Goal: Task Accomplishment & Management: Manage account settings

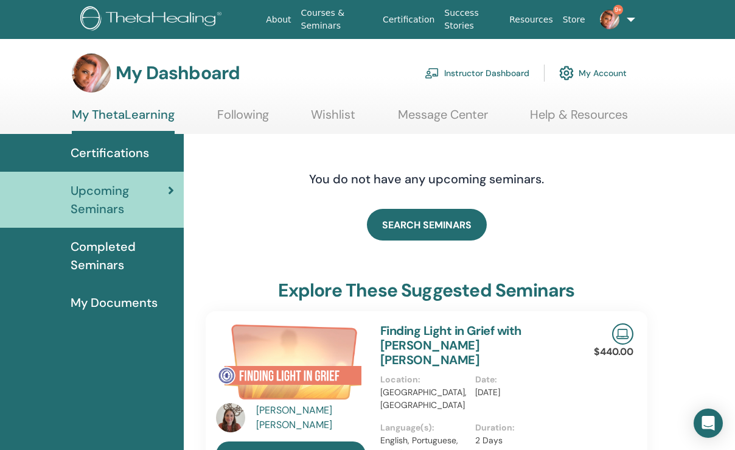
click at [480, 75] on link "Instructor Dashboard" at bounding box center [477, 73] width 105 height 27
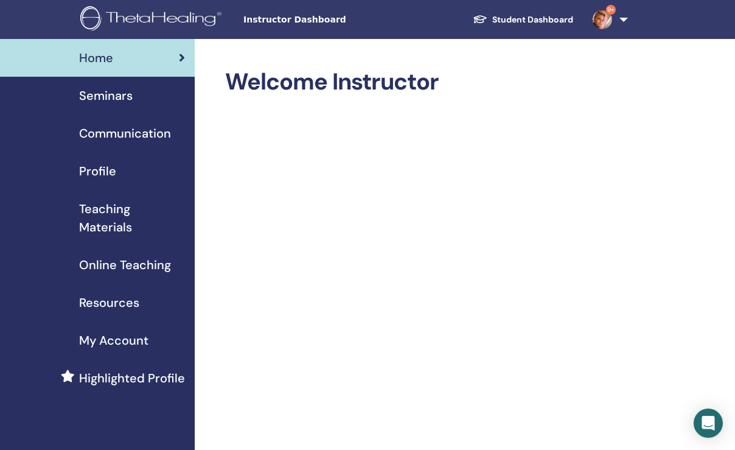
click at [122, 96] on span "Seminars" at bounding box center [106, 95] width 54 height 18
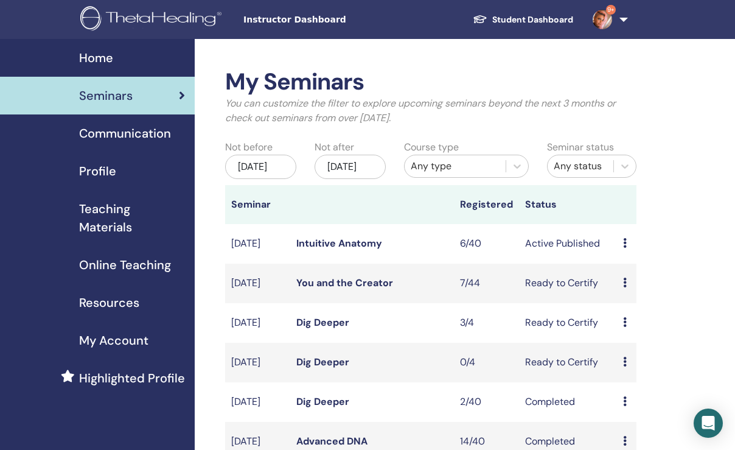
click at [337, 328] on link "Dig Deeper" at bounding box center [322, 322] width 53 height 13
click at [383, 289] on link "You and the Creator" at bounding box center [344, 282] width 97 height 13
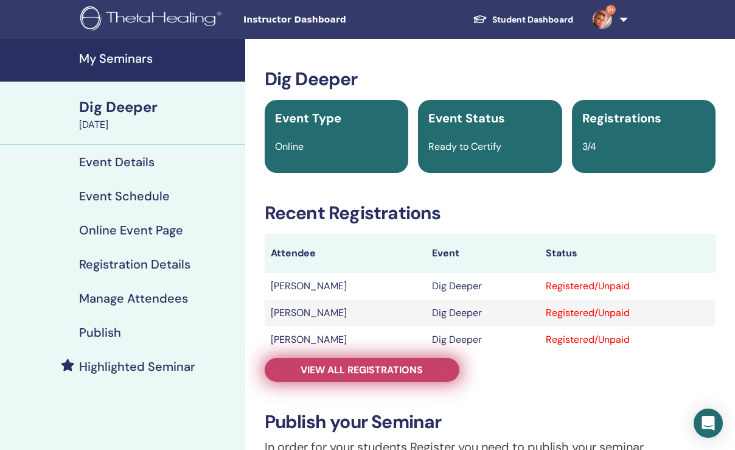
click at [316, 370] on span "View all registrations" at bounding box center [362, 369] width 122 height 13
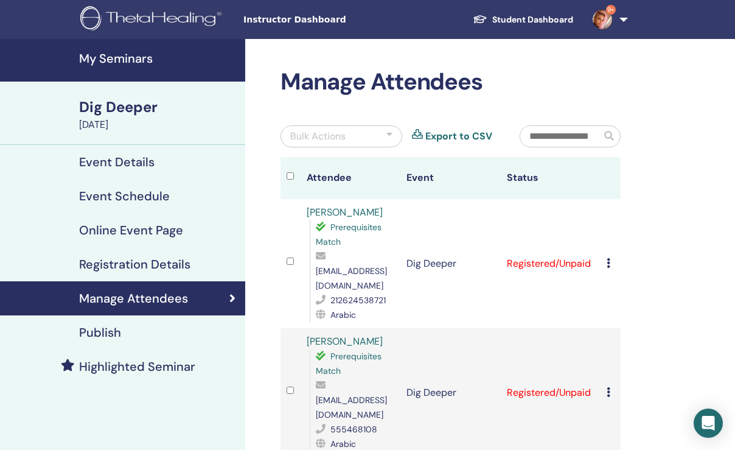
drag, startPoint x: 304, startPoint y: 210, endPoint x: 384, endPoint y: 209, distance: 80.3
click at [384, 209] on td "Meryem Tajaoui Prerequisites Match meryem.tajaoui@outlook.fr 212624538721 Arabic" at bounding box center [351, 263] width 100 height 129
copy link "Meryem Tajaoui"
click at [607, 258] on icon at bounding box center [608, 263] width 4 height 10
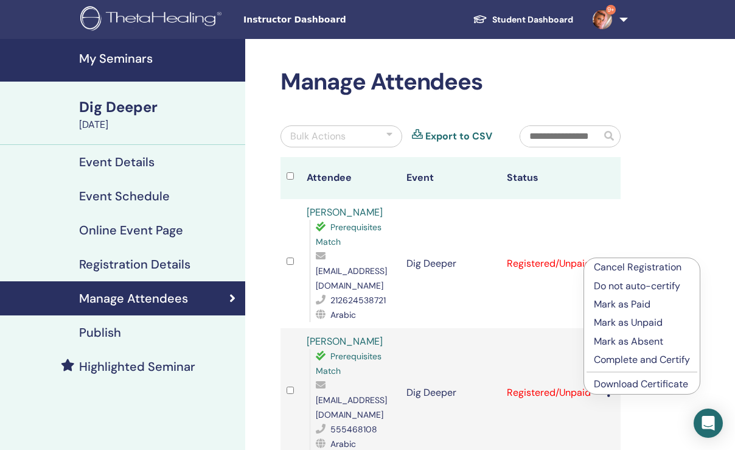
click at [645, 300] on p "Mark as Paid" at bounding box center [642, 304] width 96 height 15
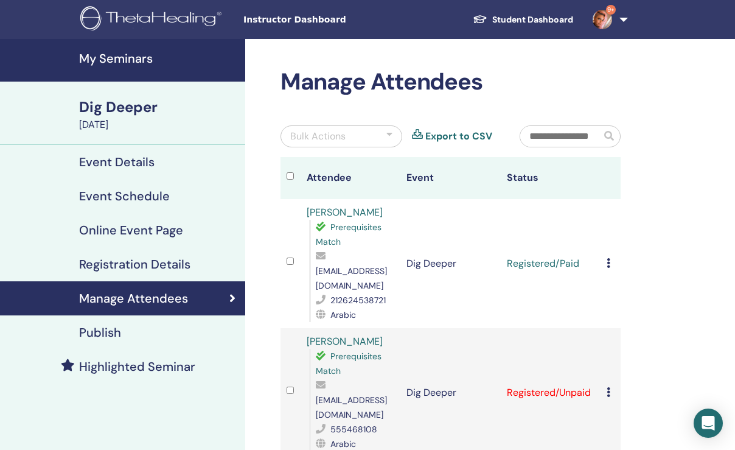
click at [608, 259] on icon at bounding box center [608, 263] width 4 height 10
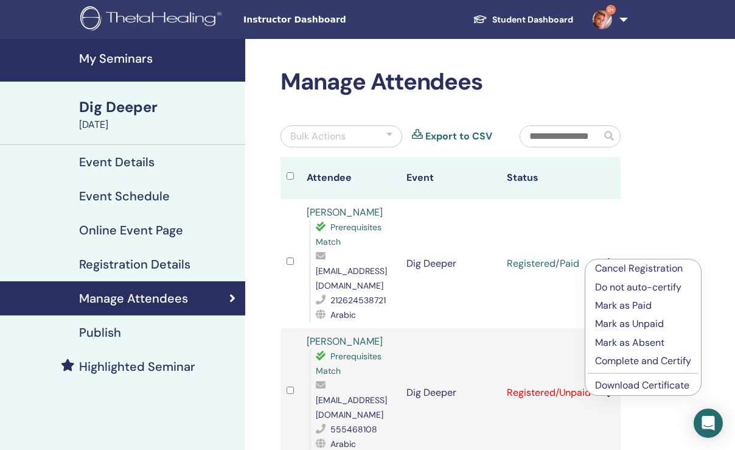
click at [630, 363] on p "Complete and Certify" at bounding box center [643, 360] width 96 height 15
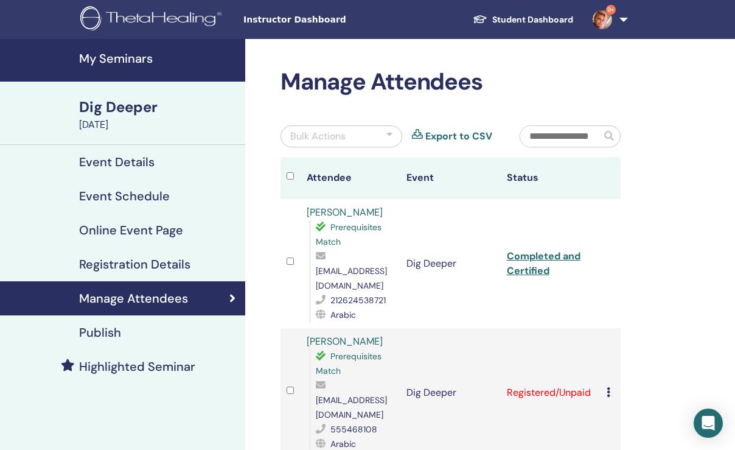
click at [540, 251] on link "Completed and Certified" at bounding box center [544, 262] width 74 height 27
drag, startPoint x: 304, startPoint y: 325, endPoint x: 395, endPoint y: 322, distance: 90.7
click at [395, 328] on td "Albandari Almunif Prerequisites Match banadi-m@hotmail.com 555468108 Arabic" at bounding box center [351, 392] width 100 height 129
copy link "Albandari Almunif"
click at [608, 387] on icon at bounding box center [608, 392] width 4 height 10
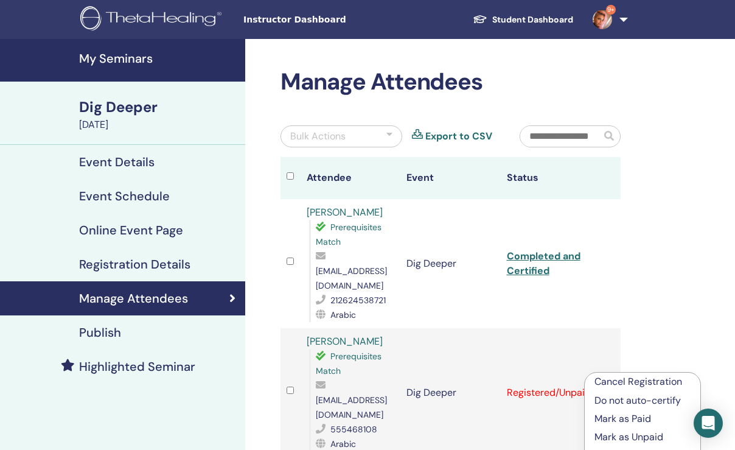
click at [628, 419] on p "Mark as Paid" at bounding box center [642, 418] width 96 height 15
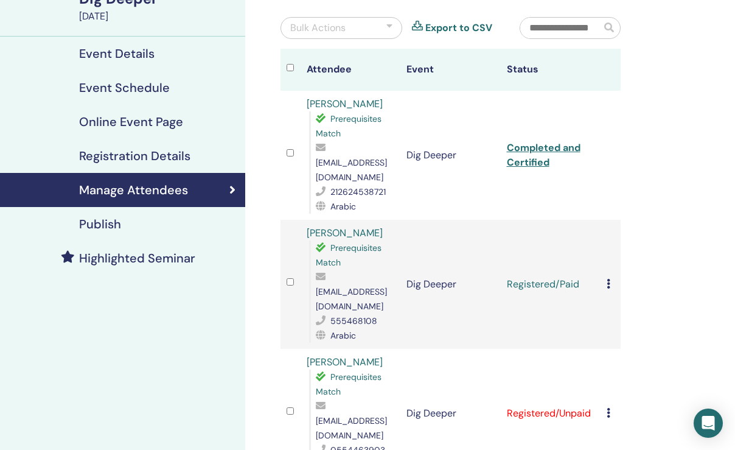
scroll to position [122, 0]
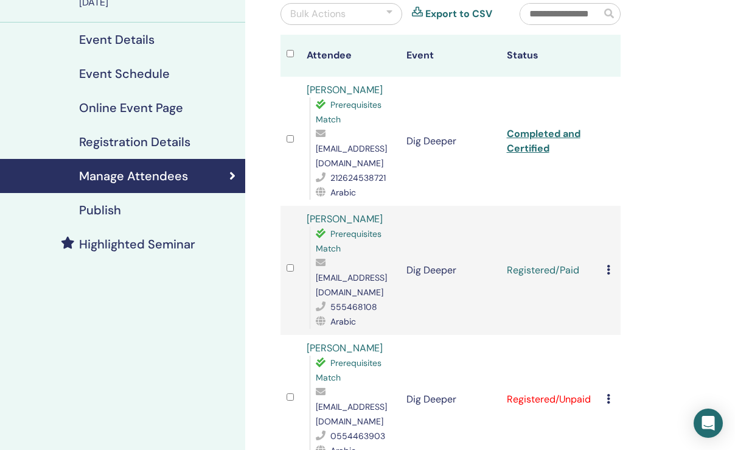
click at [609, 265] on icon at bounding box center [608, 270] width 4 height 10
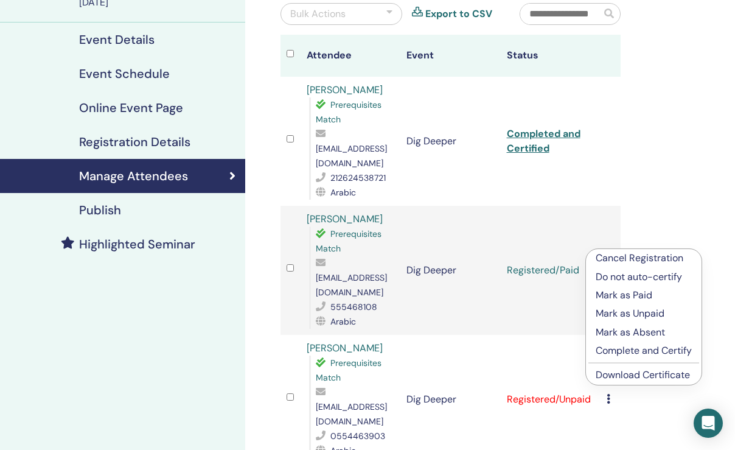
click at [631, 350] on p "Complete and Certify" at bounding box center [644, 350] width 96 height 15
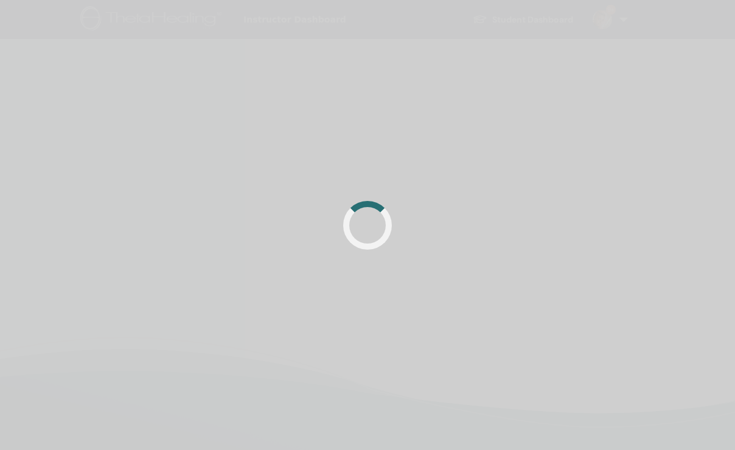
scroll to position [122, 0]
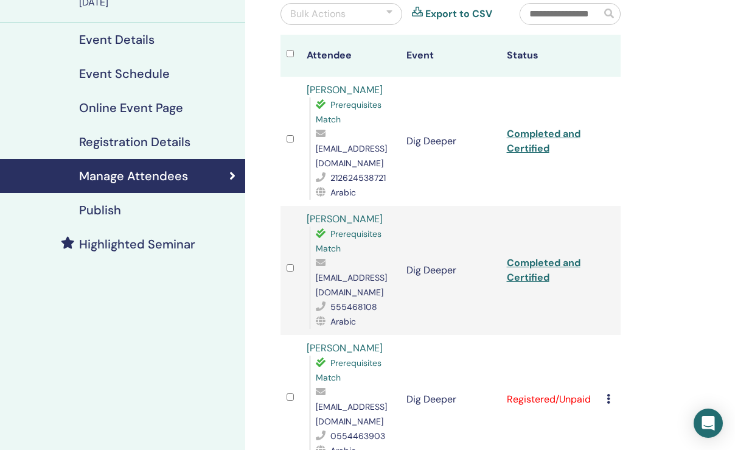
click at [527, 256] on link "Completed and Certified" at bounding box center [544, 269] width 74 height 27
drag, startPoint x: 303, startPoint y: 318, endPoint x: 377, endPoint y: 318, distance: 73.6
click at [377, 335] on td "[PERSON_NAME] Prerequisites Match [EMAIL_ADDRESS][DOMAIN_NAME] 0554463903 Arabic" at bounding box center [351, 399] width 100 height 129
copy link "[PERSON_NAME]"
click at [609, 394] on icon at bounding box center [608, 399] width 4 height 10
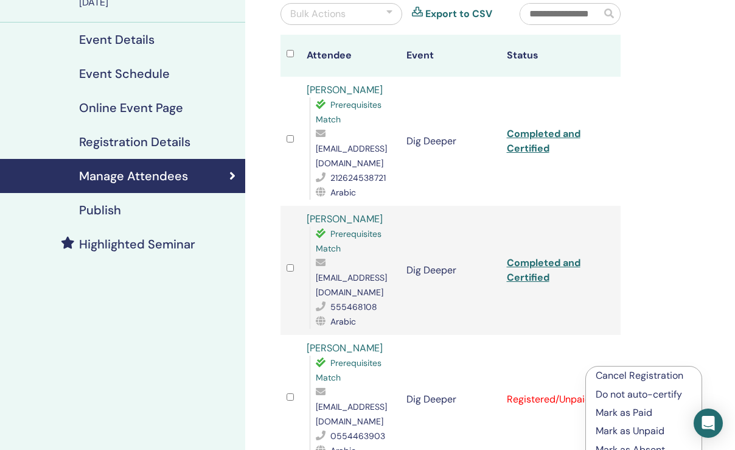
click at [632, 412] on p "Mark as Paid" at bounding box center [644, 412] width 96 height 15
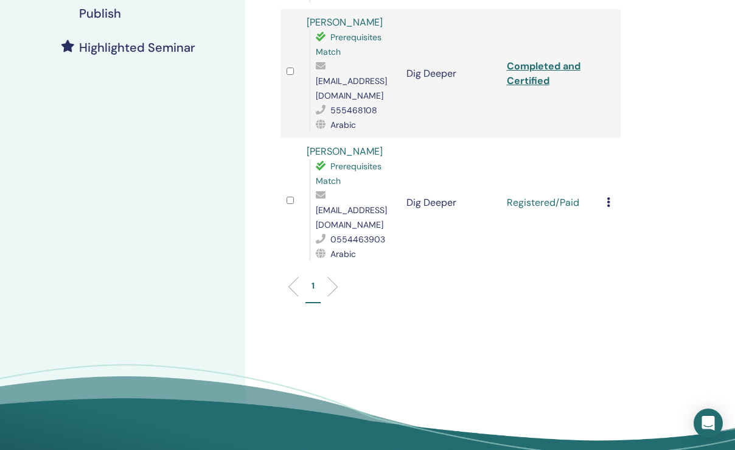
scroll to position [367, 0]
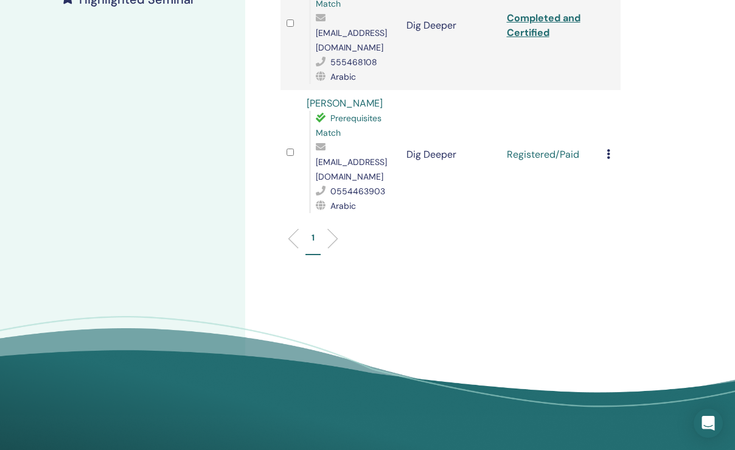
click at [609, 149] on icon at bounding box center [608, 154] width 4 height 10
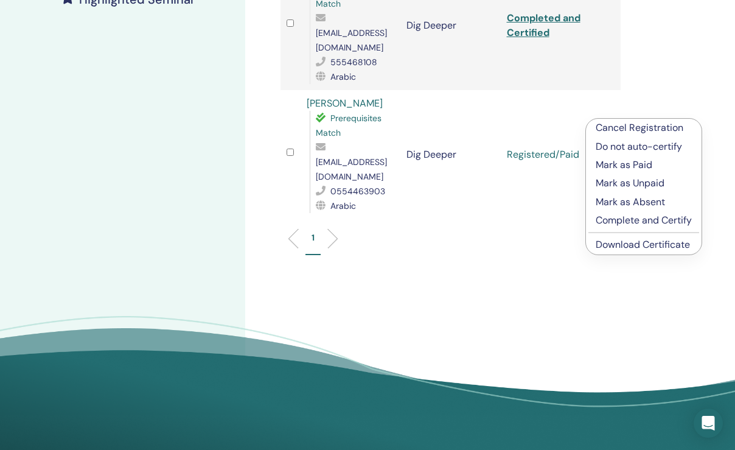
click at [626, 220] on p "Complete and Certify" at bounding box center [644, 220] width 96 height 15
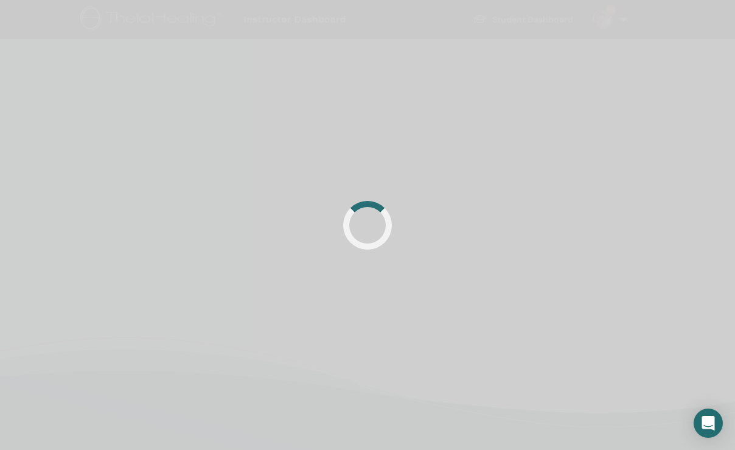
scroll to position [287, 0]
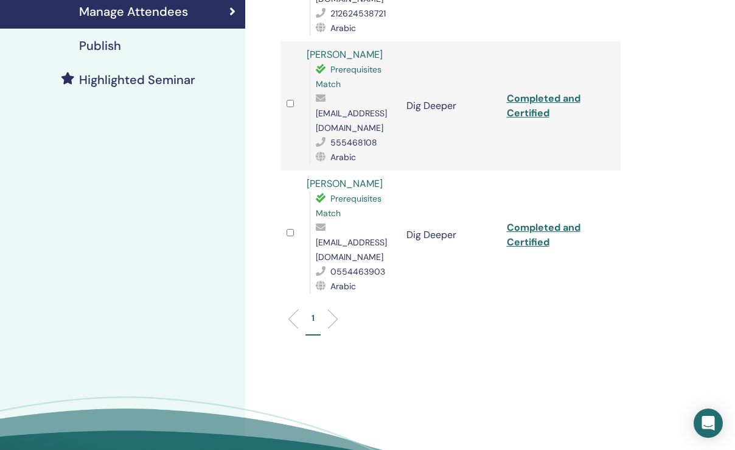
click at [523, 221] on link "Completed and Certified" at bounding box center [544, 234] width 74 height 27
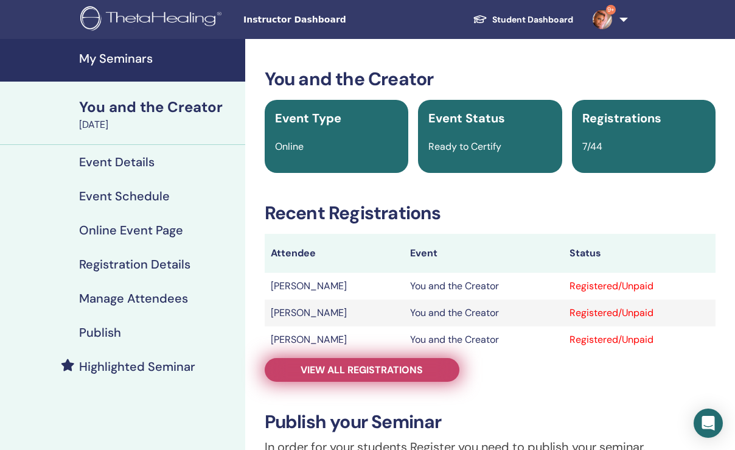
click at [339, 364] on span "View all registrations" at bounding box center [362, 369] width 122 height 13
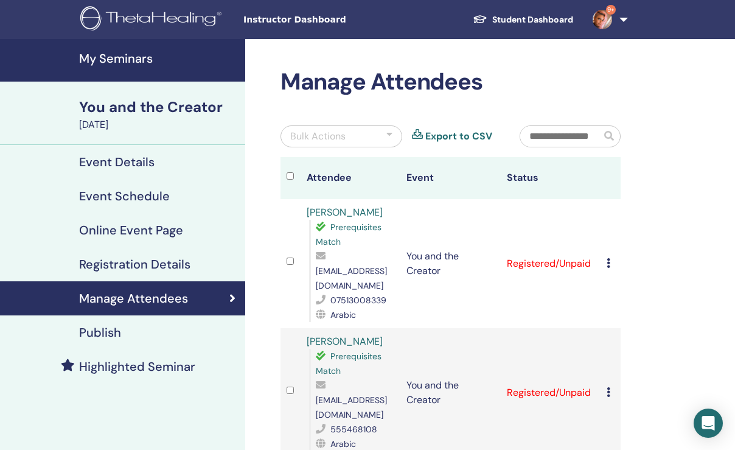
drag, startPoint x: 303, startPoint y: 209, endPoint x: 398, endPoint y: 204, distance: 95.0
click at [398, 204] on td "Marwa Aljanaby Prerequisites Match skyplaysroblox4@gmail.com 07513008339 Arabic" at bounding box center [351, 263] width 100 height 129
click at [607, 258] on icon at bounding box center [608, 263] width 4 height 10
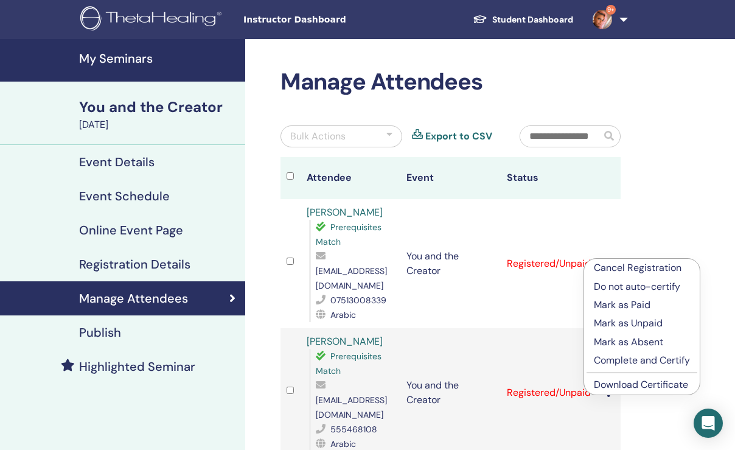
click at [622, 302] on p "Mark as Paid" at bounding box center [642, 304] width 96 height 15
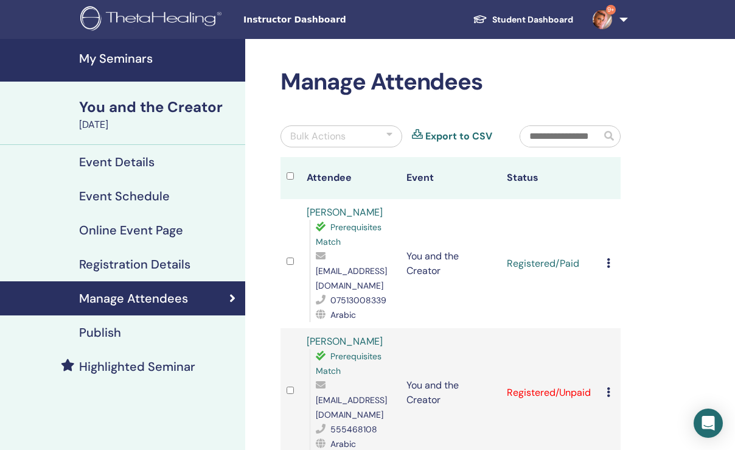
click at [609, 258] on icon at bounding box center [608, 263] width 4 height 10
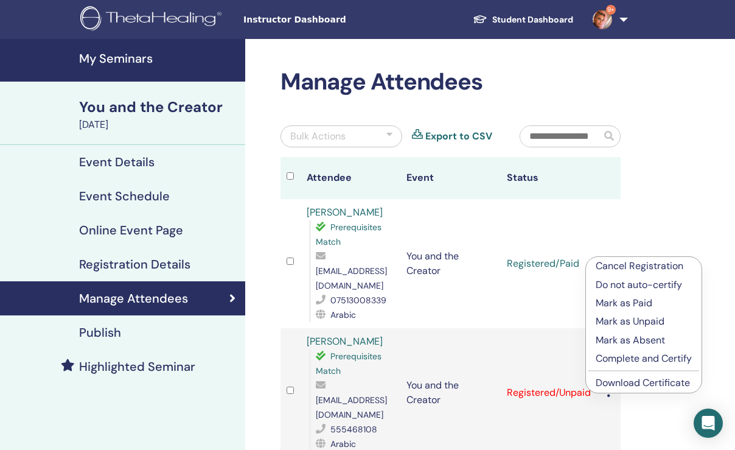
click at [633, 355] on p "Complete and Certify" at bounding box center [644, 358] width 96 height 15
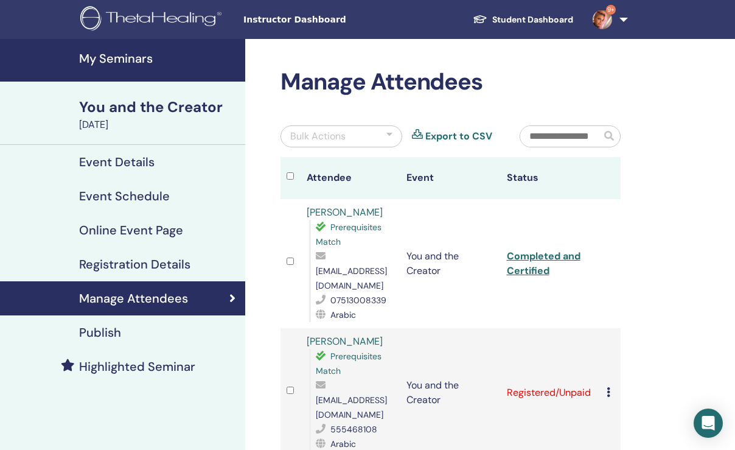
click at [531, 249] on link "Completed and Certified" at bounding box center [544, 262] width 74 height 27
drag, startPoint x: 303, startPoint y: 212, endPoint x: 381, endPoint y: 212, distance: 78.5
click at [381, 212] on td "Marwa Aljanaby Prerequisites Match skyplaysroblox4@gmail.com 07513008339 Arabic" at bounding box center [351, 263] width 100 height 129
copy link "[PERSON_NAME]"
click at [302, 328] on td "[PERSON_NAME] Prerequisites Match [EMAIL_ADDRESS][DOMAIN_NAME] 555468108 Arabic" at bounding box center [351, 392] width 100 height 129
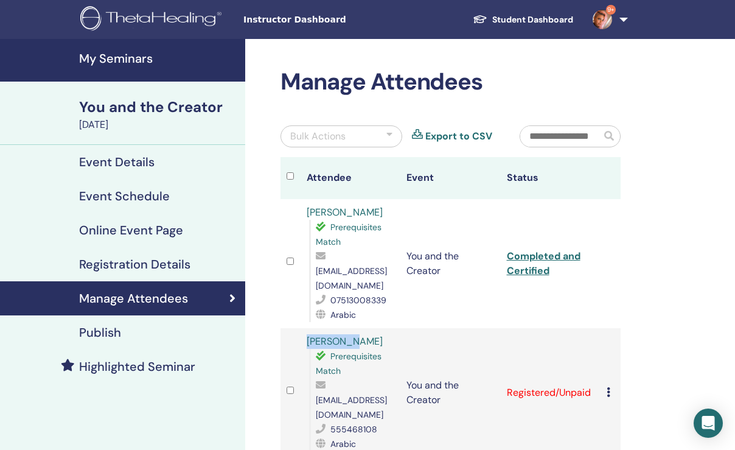
click at [302, 328] on td "[PERSON_NAME] Prerequisites Match [EMAIL_ADDRESS][DOMAIN_NAME] 555468108 Arabic" at bounding box center [351, 392] width 100 height 129
drag, startPoint x: 299, startPoint y: 325, endPoint x: 395, endPoint y: 326, distance: 96.1
click at [395, 328] on tr "Albandari Almunif Prerequisites Match banadi-m@hotmail.com 555468108 Arabic You…" at bounding box center [450, 392] width 340 height 129
copy tr "[PERSON_NAME]"
click at [608, 387] on icon at bounding box center [608, 392] width 4 height 10
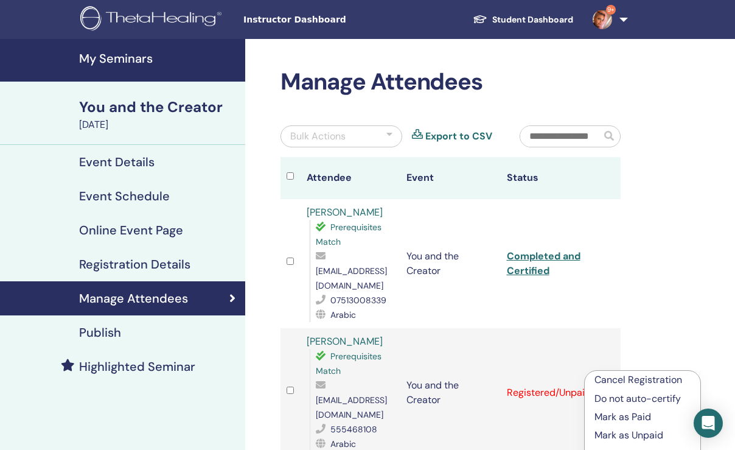
click at [625, 416] on p "Mark as Paid" at bounding box center [642, 416] width 96 height 15
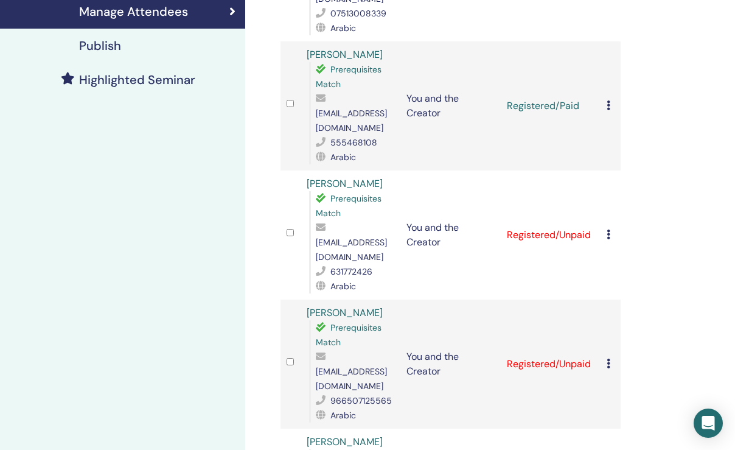
scroll to position [287, 0]
click at [608, 100] on icon at bounding box center [608, 105] width 4 height 10
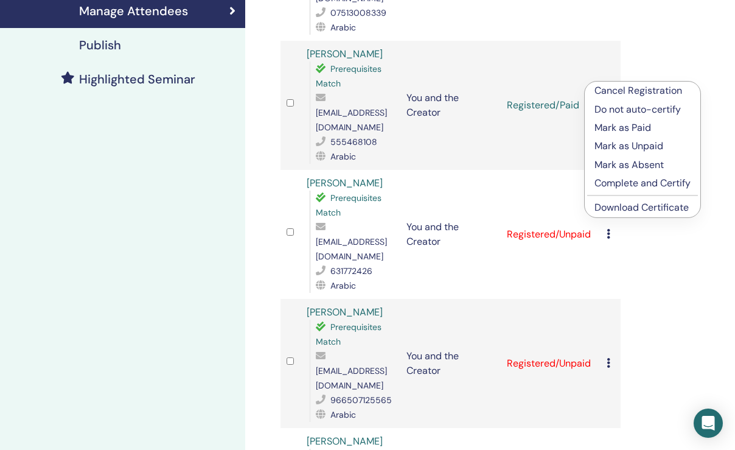
click at [640, 182] on p "Complete and Certify" at bounding box center [642, 183] width 96 height 15
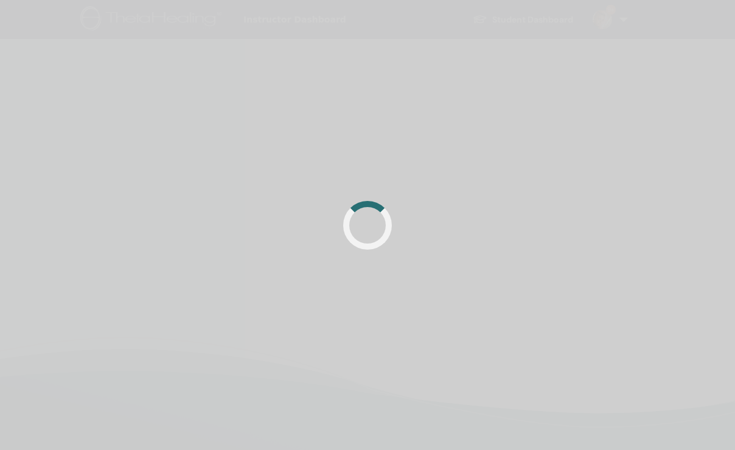
scroll to position [287, 0]
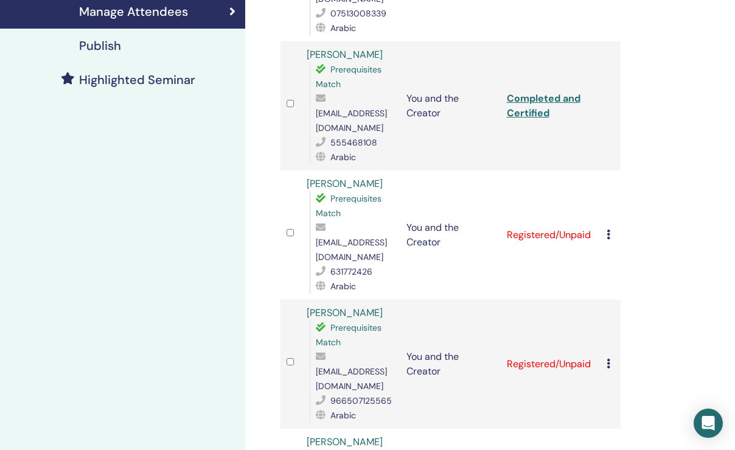
click at [532, 92] on link "Completed and Certified" at bounding box center [544, 105] width 74 height 27
click at [303, 41] on td "[PERSON_NAME] Prerequisites Match [EMAIL_ADDRESS][DOMAIN_NAME] 555468108 Arabic" at bounding box center [351, 105] width 100 height 129
drag, startPoint x: 303, startPoint y: 38, endPoint x: 394, endPoint y: 40, distance: 90.6
click at [394, 41] on td "[PERSON_NAME] Prerequisites Match [EMAIL_ADDRESS][DOMAIN_NAME] 555468108 Arabic" at bounding box center [351, 105] width 100 height 129
copy link "[PERSON_NAME]"
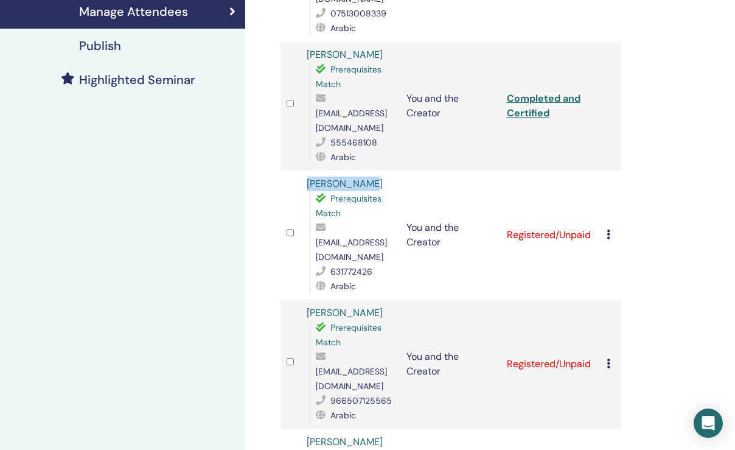
drag, startPoint x: 304, startPoint y: 151, endPoint x: 372, endPoint y: 157, distance: 68.3
click at [372, 170] on td "[PERSON_NAME] Prerequisites Match [EMAIL_ADDRESS][DOMAIN_NAME] 631772426 Arabic" at bounding box center [351, 234] width 100 height 129
copy link "[PERSON_NAME]"
click at [608, 229] on icon at bounding box center [608, 234] width 4 height 10
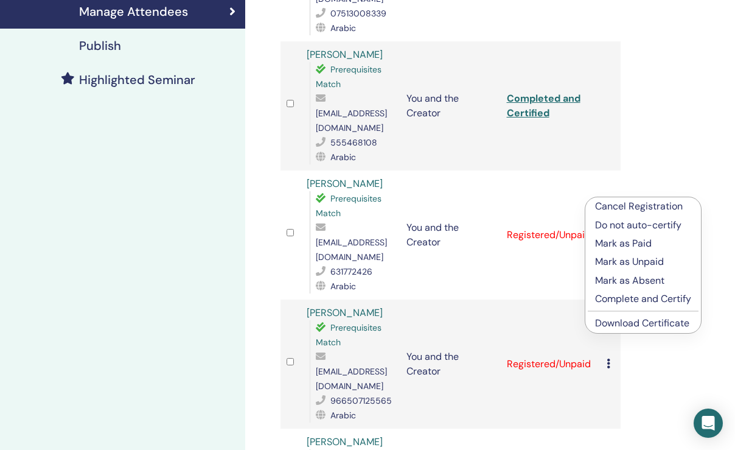
click at [631, 246] on p "Mark as Paid" at bounding box center [643, 243] width 96 height 15
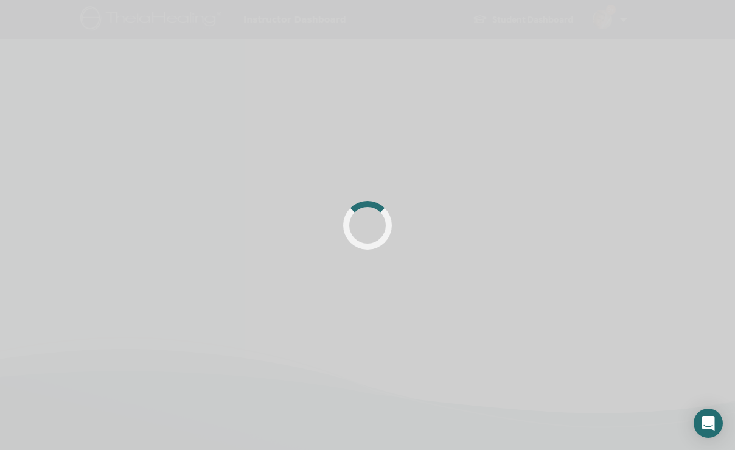
scroll to position [287, 0]
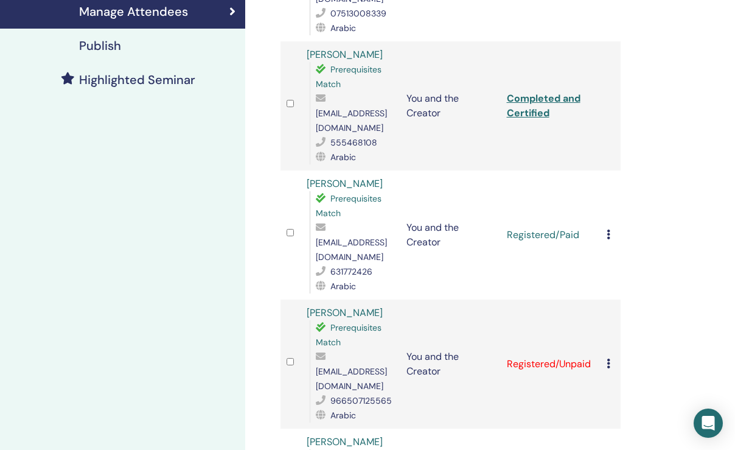
click at [608, 229] on icon at bounding box center [608, 234] width 4 height 10
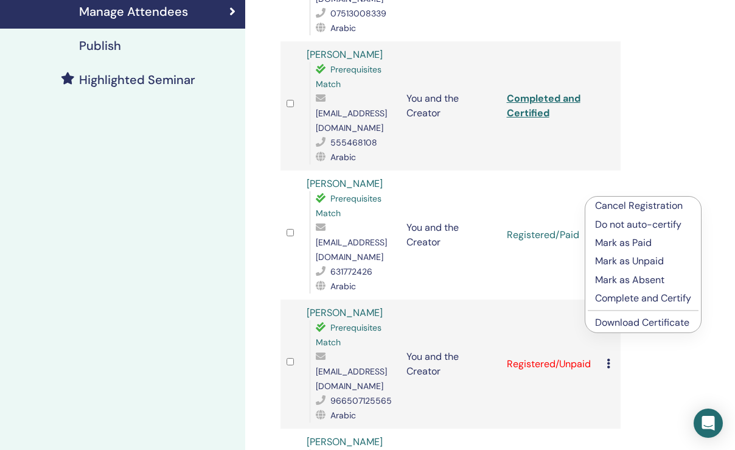
click at [659, 299] on p "Complete and Certify" at bounding box center [643, 298] width 96 height 15
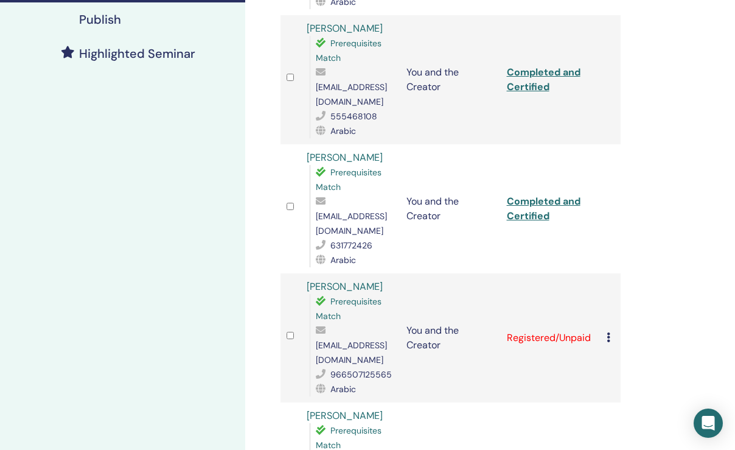
scroll to position [317, 0]
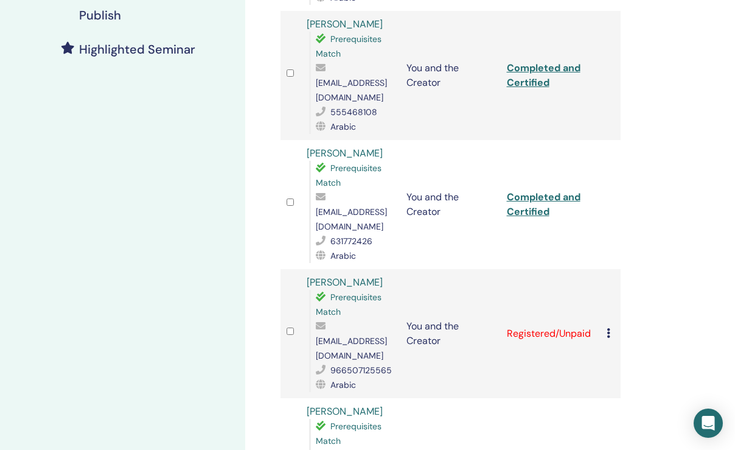
click at [532, 190] on link "Completed and Certified" at bounding box center [544, 203] width 74 height 27
click at [673, 139] on div "Manage Attendees Bulk Actions Export to CSV Attendee Event Status Marwa Aljanab…" at bounding box center [490, 370] width 490 height 1296
click at [658, 283] on div "Manage Attendees Bulk Actions Export to CSV Attendee Event Status Marwa Aljanab…" at bounding box center [490, 370] width 490 height 1296
drag, startPoint x: 304, startPoint y: 237, endPoint x: 394, endPoint y: 236, distance: 90.0
click at [394, 269] on td "Budur Mohammed Alosimie Prerequisites Match budmu687@gmail.com 966507125565 Ara…" at bounding box center [351, 333] width 100 height 129
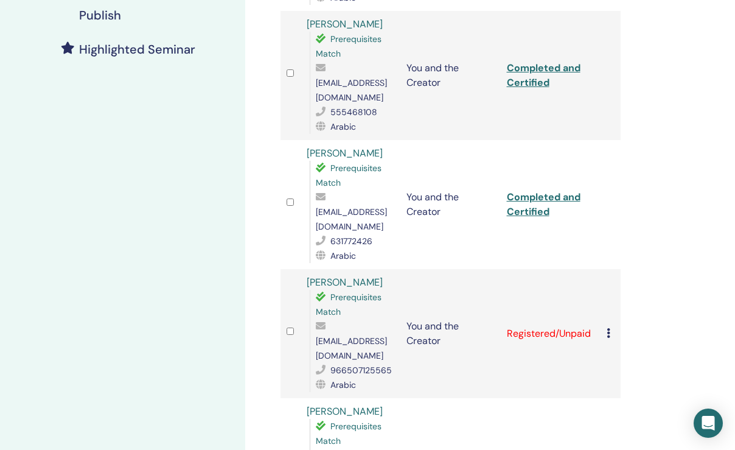
copy link "Budur Mohammed"
click at [608, 328] on icon at bounding box center [608, 333] width 4 height 10
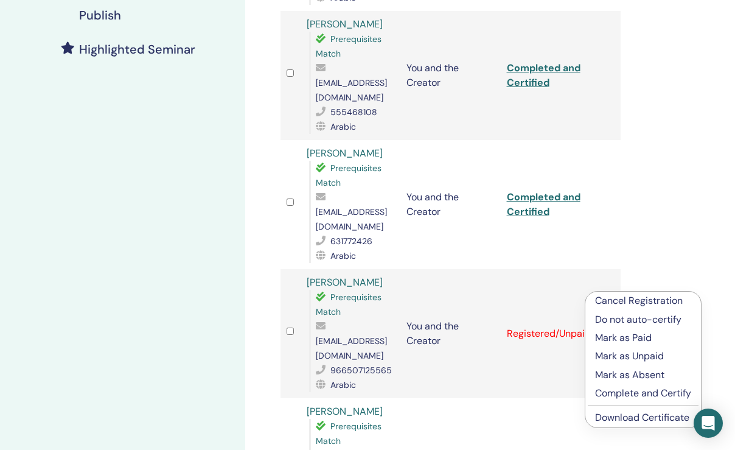
click at [624, 336] on p "Mark as Paid" at bounding box center [643, 337] width 96 height 15
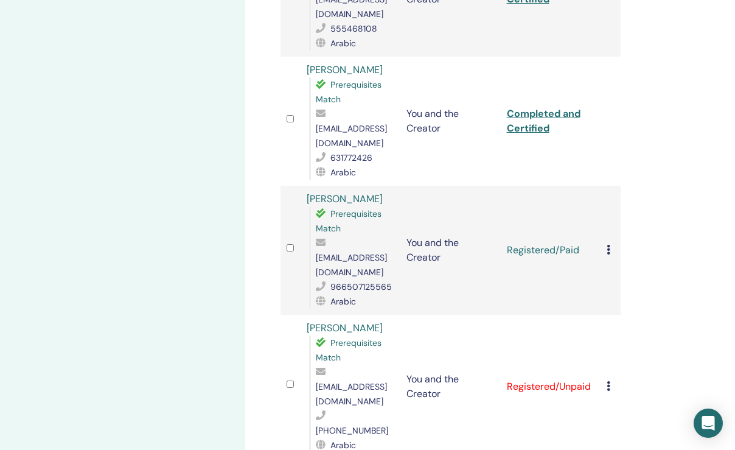
scroll to position [414, 0]
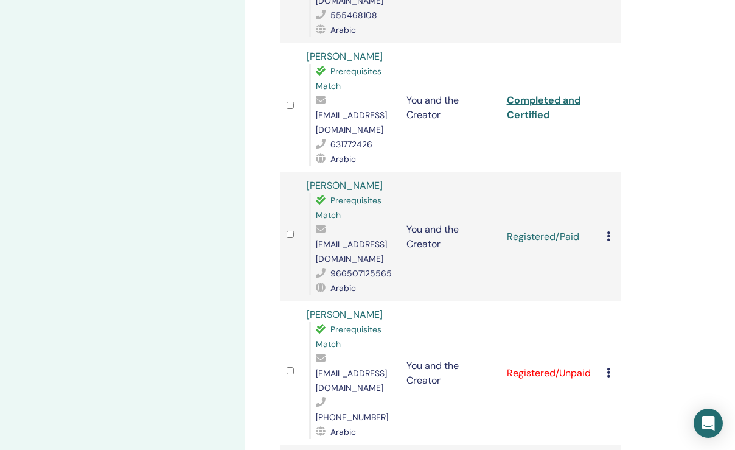
click at [609, 231] on icon at bounding box center [608, 236] width 4 height 10
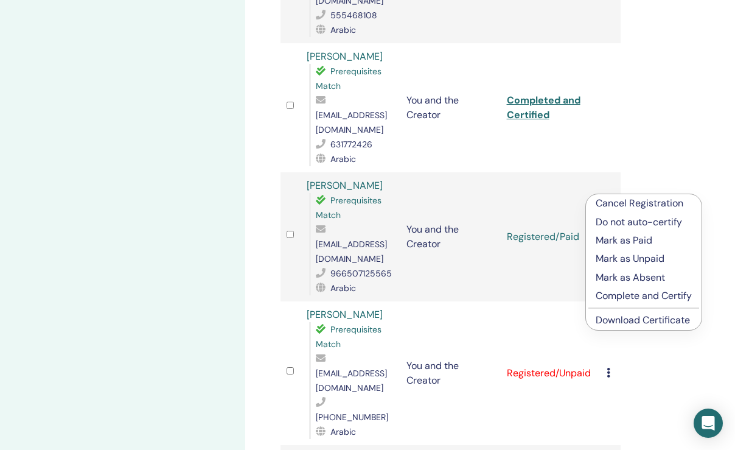
click at [639, 293] on p "Complete and Certify" at bounding box center [644, 295] width 96 height 15
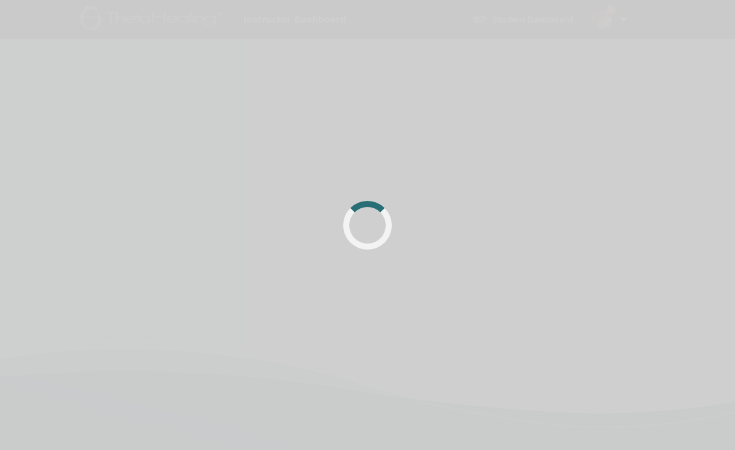
scroll to position [287, 0]
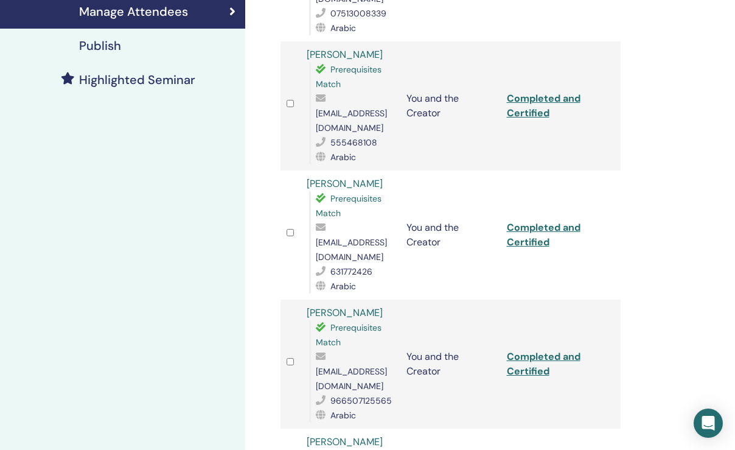
click at [526, 350] on link "Completed and Certified" at bounding box center [544, 363] width 74 height 27
click at [681, 336] on div "Manage Attendees Bulk Actions Export to CSV Attendee Event Status Marwa Aljanab…" at bounding box center [490, 400] width 490 height 1296
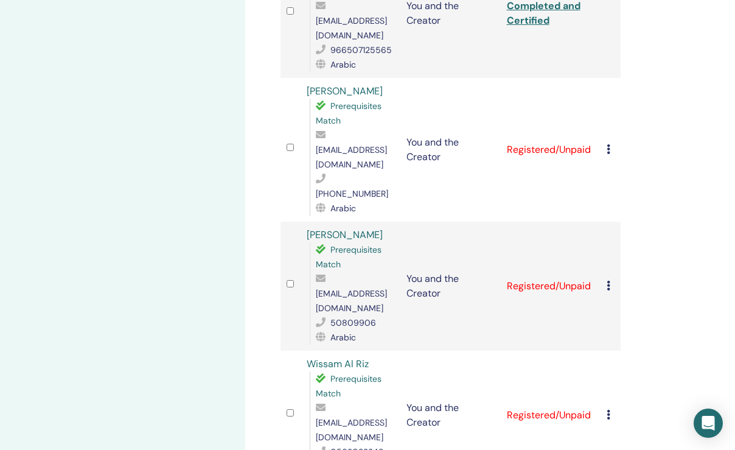
scroll to position [662, 0]
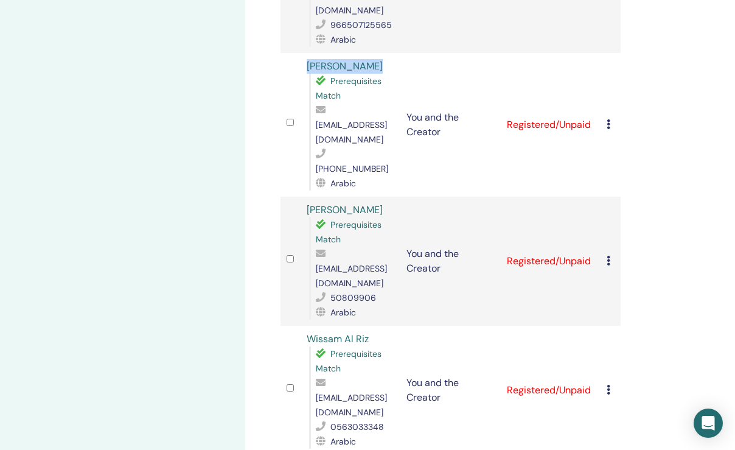
drag, startPoint x: 302, startPoint y: 19, endPoint x: 390, endPoint y: 26, distance: 88.5
click at [390, 53] on td "Nouf Mohammed Prerequisites Match nauf86@hotmail.com +971504611777 Arabic" at bounding box center [351, 125] width 100 height 144
copy link "[PERSON_NAME]"
click at [610, 119] on icon at bounding box center [608, 124] width 4 height 10
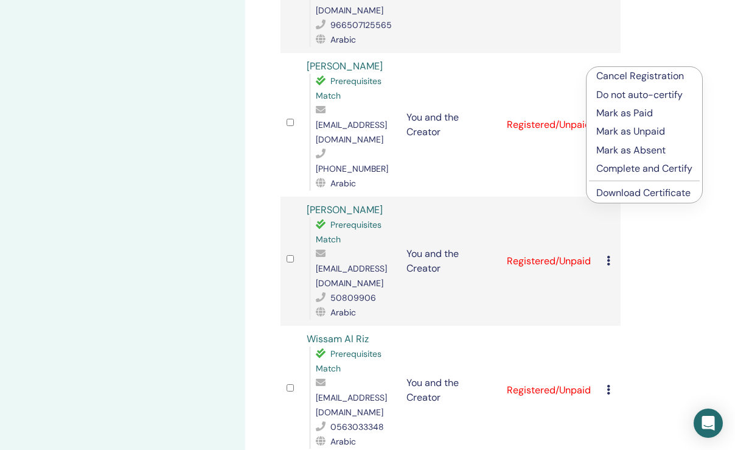
click at [614, 113] on p "Mark as Paid" at bounding box center [644, 113] width 96 height 15
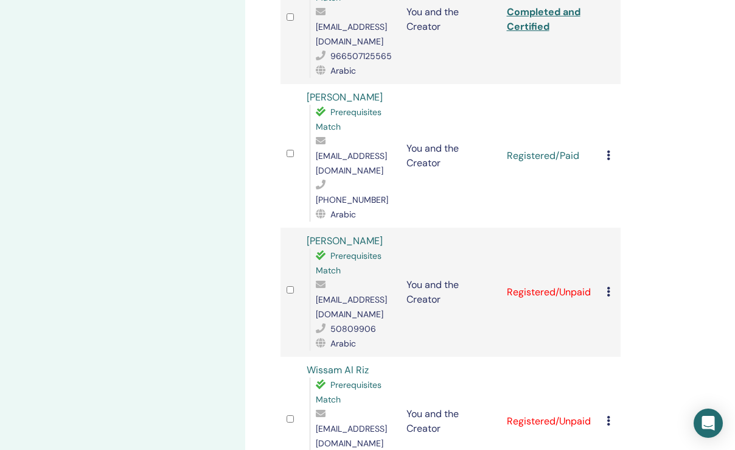
scroll to position [636, 0]
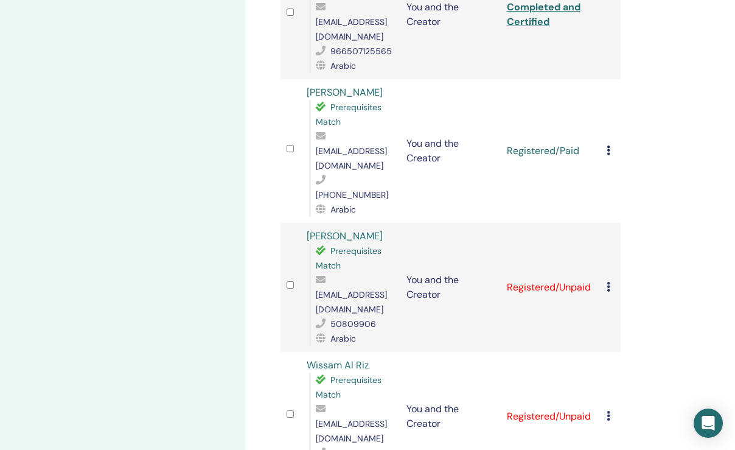
click at [607, 145] on icon at bounding box center [608, 150] width 4 height 10
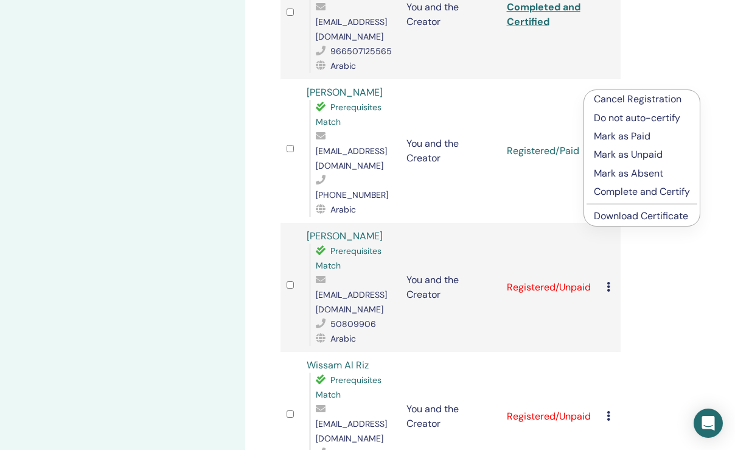
click at [633, 192] on p "Complete and Certify" at bounding box center [642, 191] width 96 height 15
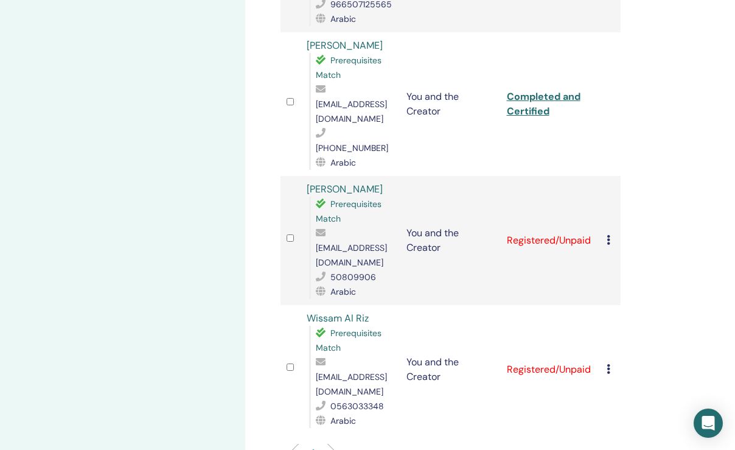
scroll to position [689, 0]
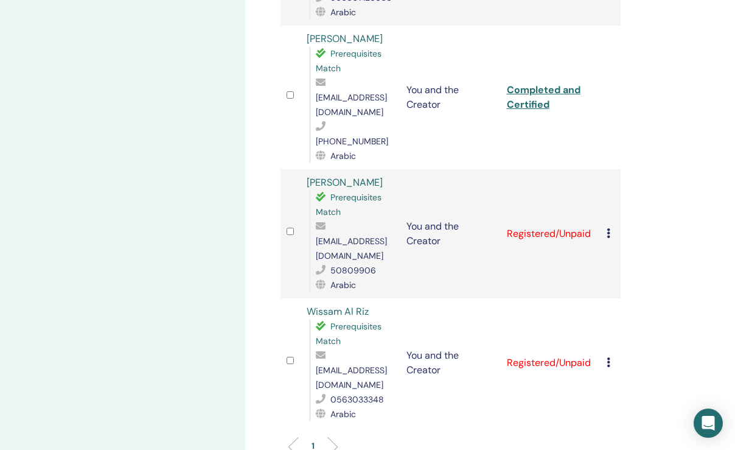
click at [540, 83] on link "Completed and Certified" at bounding box center [544, 96] width 74 height 27
click at [474, 439] on ul "1" at bounding box center [450, 451] width 319 height 24
drag, startPoint x: 302, startPoint y: 106, endPoint x: 378, endPoint y: 103, distance: 76.1
click at [378, 169] on td "mardiya lari Prerequisites Match larimeme14@gmail.com 50809906 Arabic" at bounding box center [351, 233] width 100 height 129
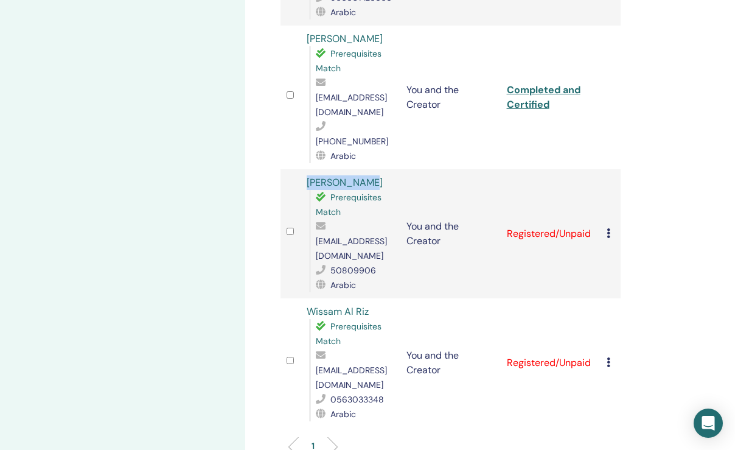
copy link "[PERSON_NAME]"
click at [608, 228] on icon at bounding box center [608, 233] width 4 height 10
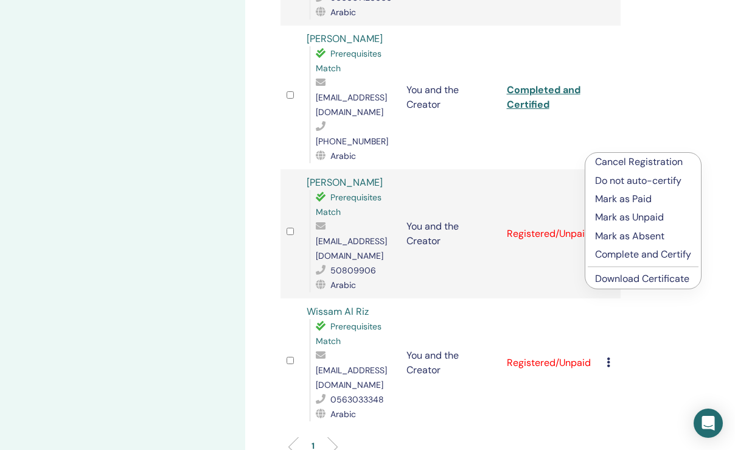
click at [627, 200] on p "Mark as Paid" at bounding box center [643, 199] width 96 height 15
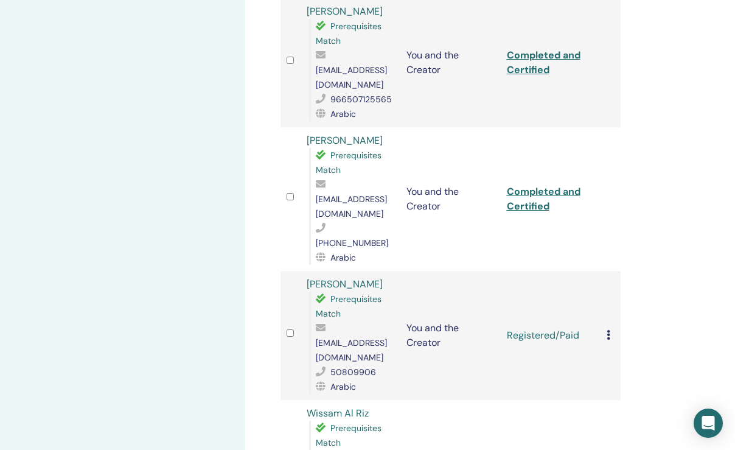
scroll to position [589, 0]
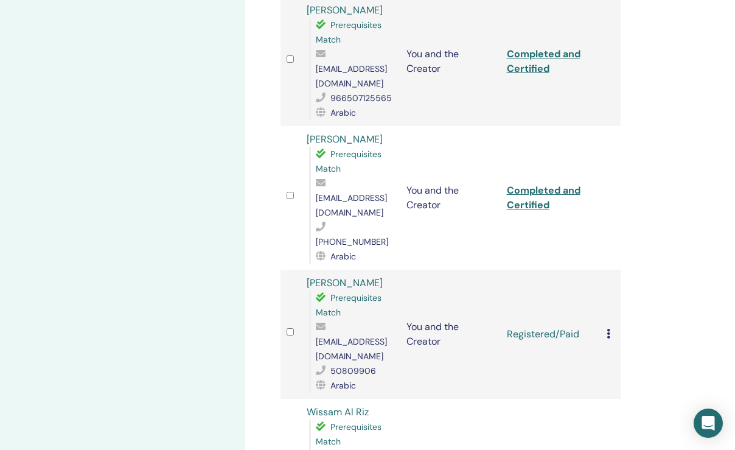
click at [608, 328] on icon at bounding box center [608, 333] width 4 height 10
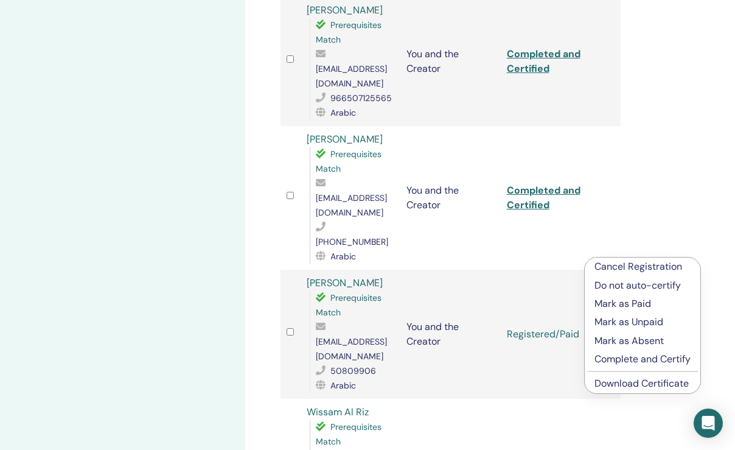
click at [616, 359] on p "Complete and Certify" at bounding box center [642, 359] width 96 height 15
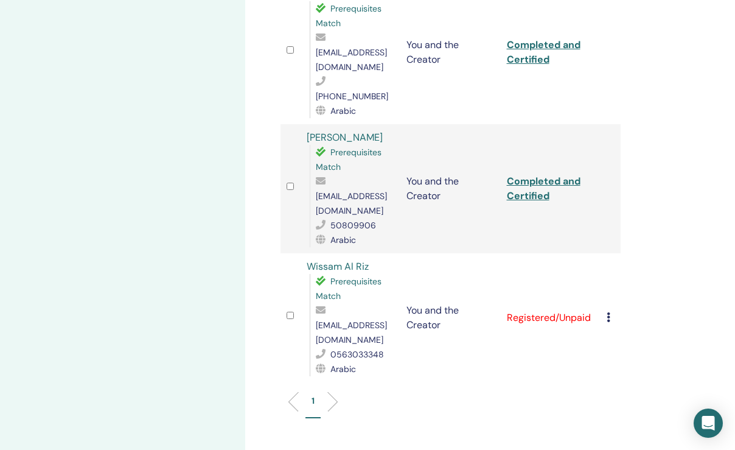
scroll to position [739, 0]
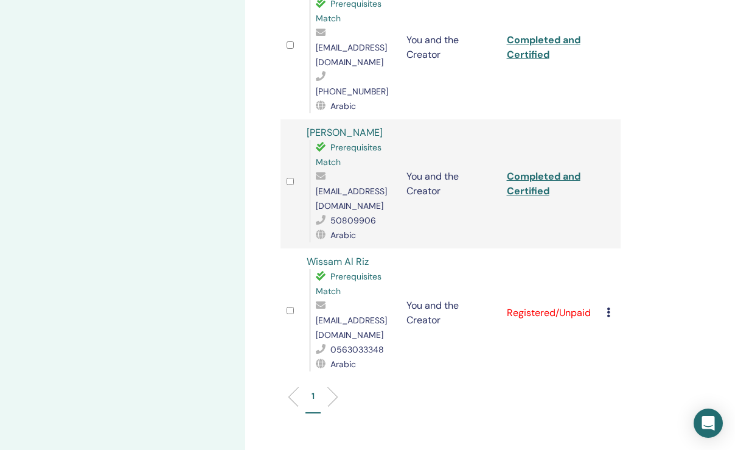
click at [538, 170] on link "Completed and Certified" at bounding box center [544, 183] width 74 height 27
click at [504, 389] on ul "1" at bounding box center [450, 401] width 319 height 24
drag, startPoint x: 304, startPoint y: 172, endPoint x: 377, endPoint y: 174, distance: 73.0
click at [377, 248] on td "Wissam Al Riz Prerequisites Match wissamalrizz@gmail.com 0563033348 Arabic" at bounding box center [351, 312] width 100 height 129
copy link "Wissam Al Riz"
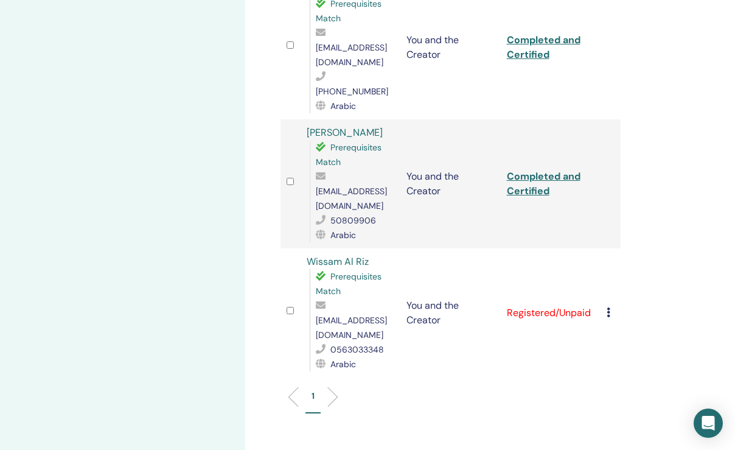
click at [608, 307] on icon at bounding box center [608, 312] width 4 height 10
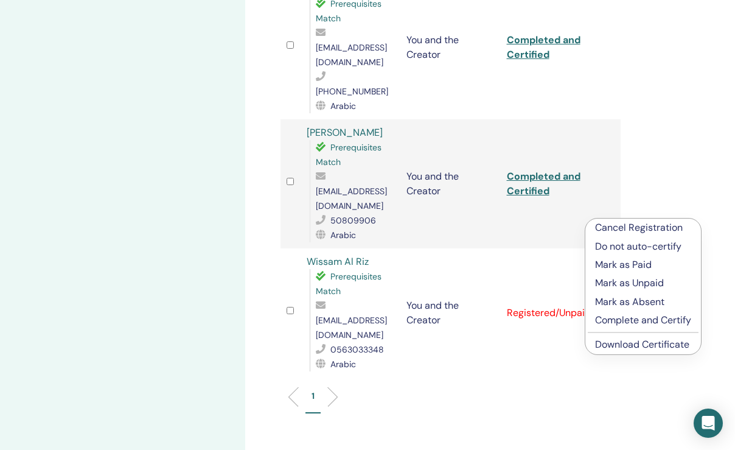
click at [627, 263] on p "Mark as Paid" at bounding box center [643, 264] width 96 height 15
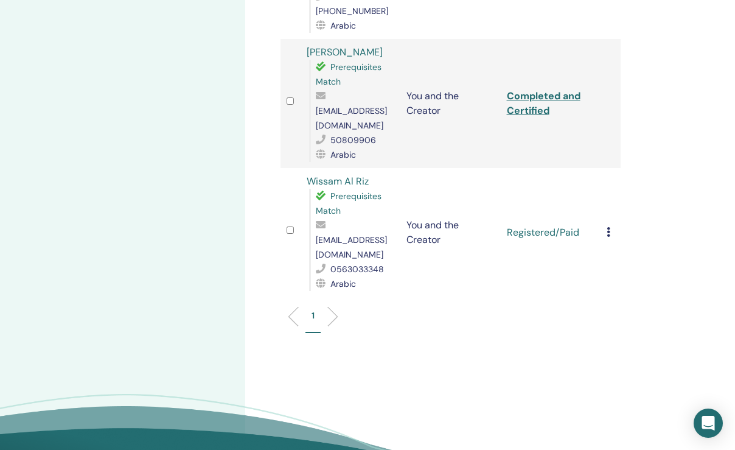
scroll to position [813, 0]
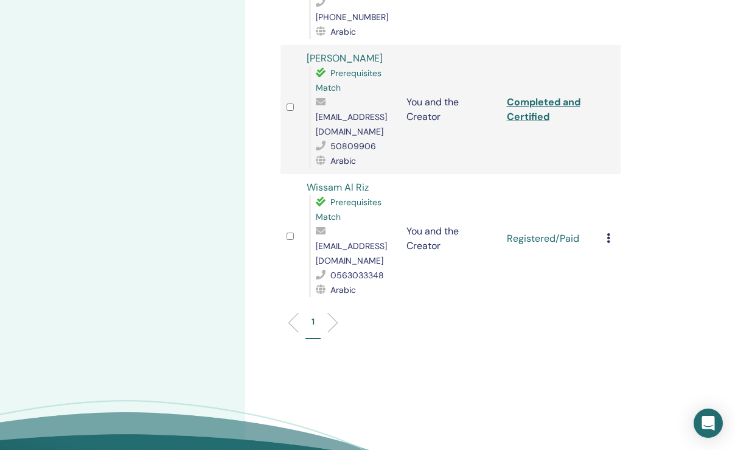
click at [609, 233] on icon at bounding box center [608, 238] width 4 height 10
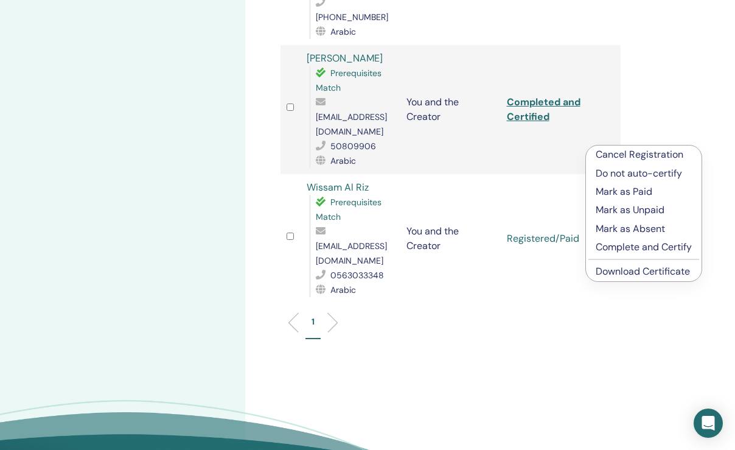
click at [636, 248] on p "Complete and Certify" at bounding box center [644, 247] width 96 height 15
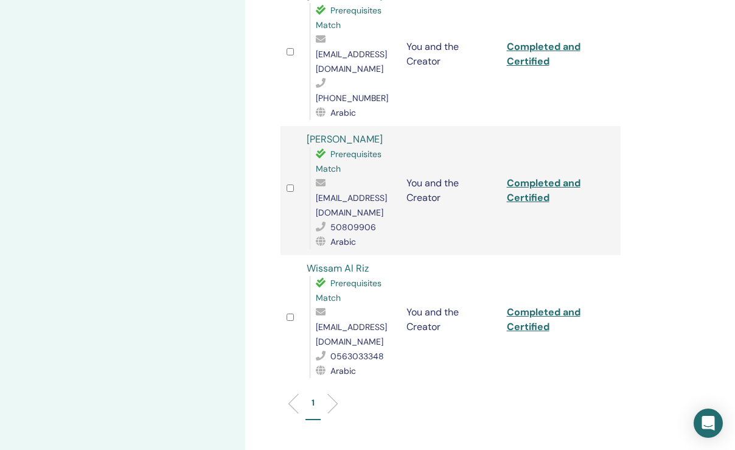
scroll to position [751, 0]
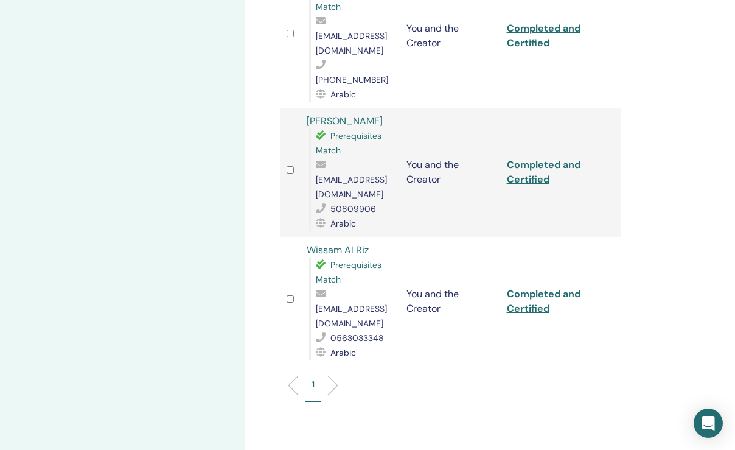
click at [539, 287] on link "Completed and Certified" at bounding box center [544, 300] width 74 height 27
